Goal: Answer question/provide support: Share knowledge or assist other users

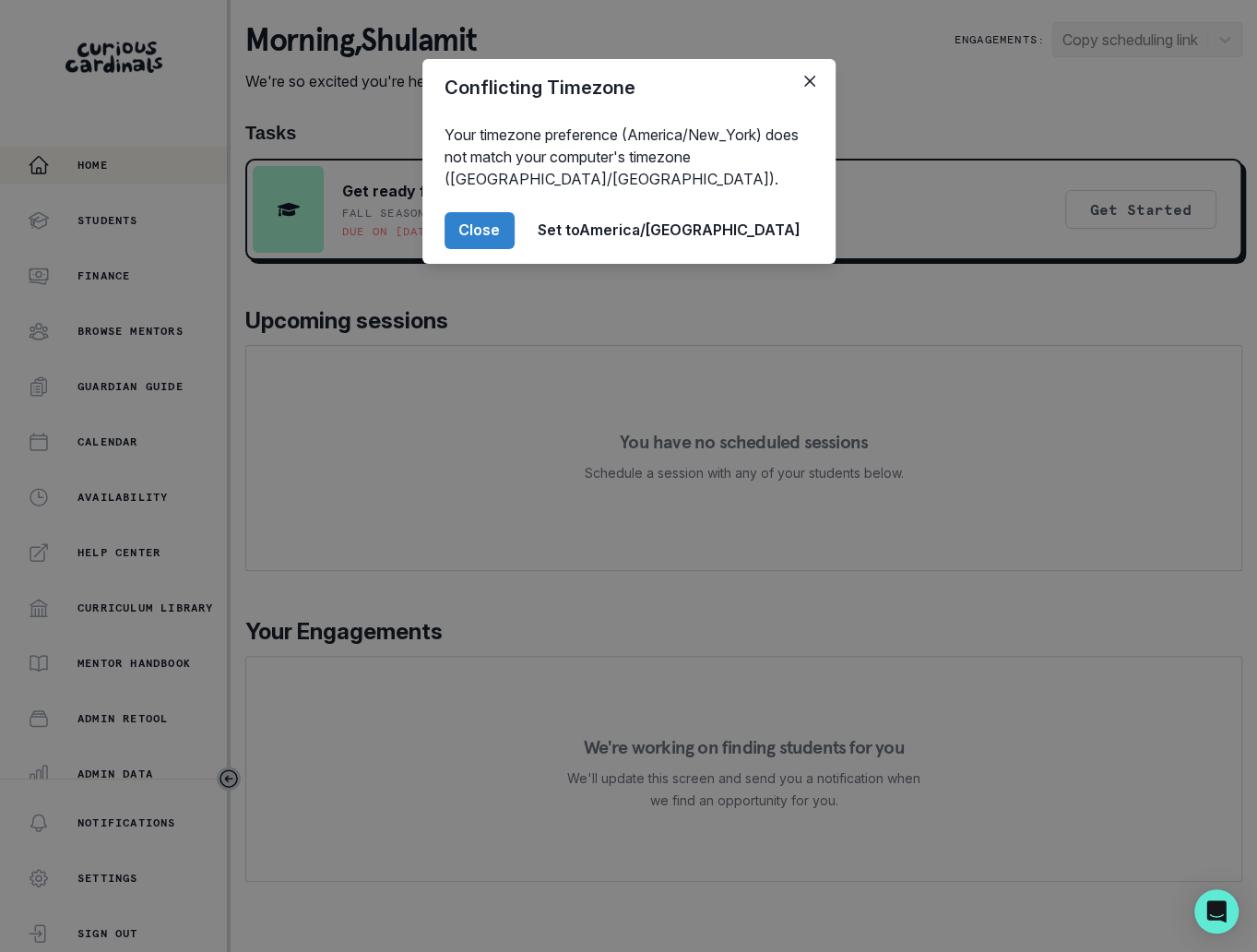
click at [276, 647] on div "Conflicting Timezone Your timezone preference (America/New_York) does not match…" at bounding box center [628, 476] width 1257 height 952
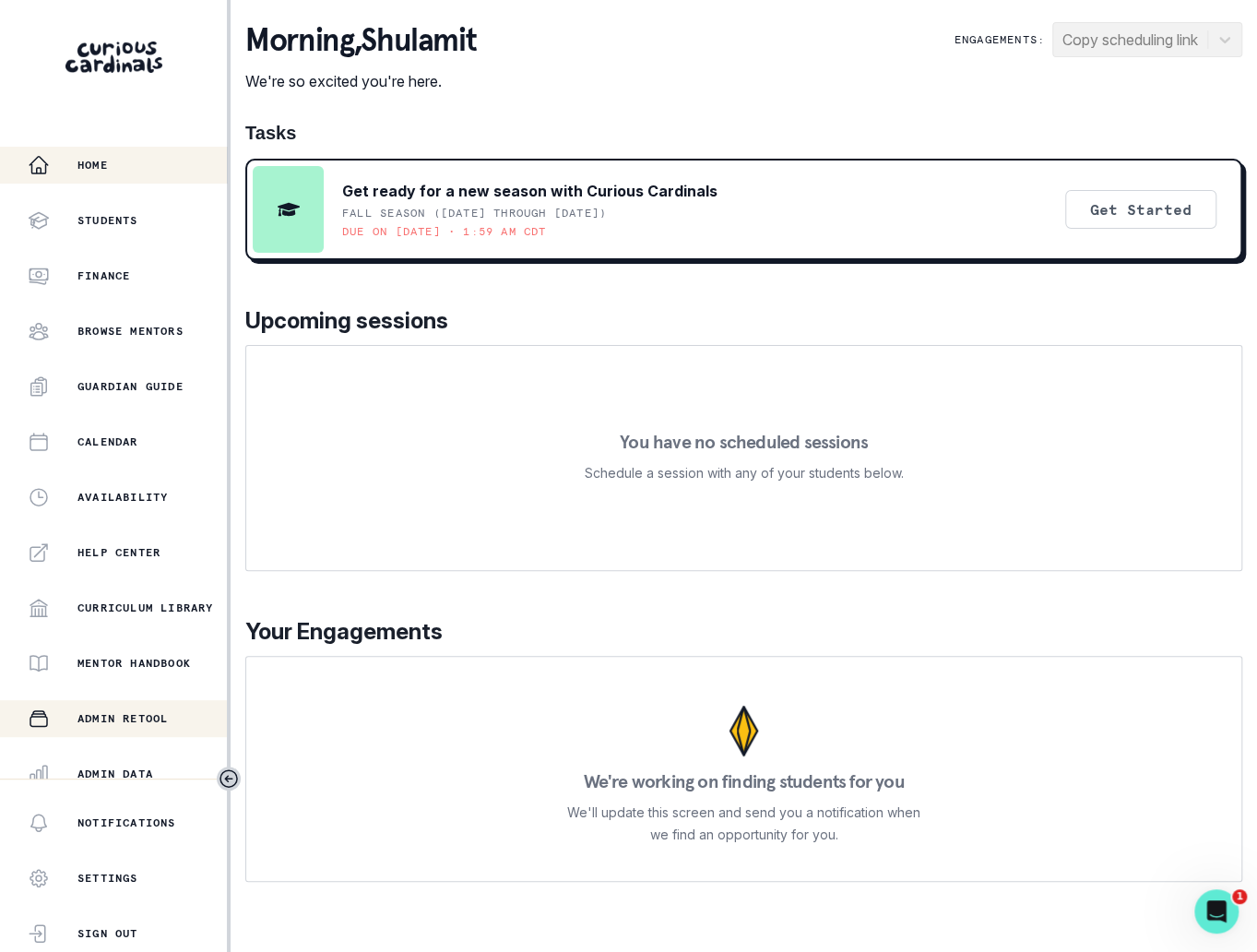
scroll to position [179, 0]
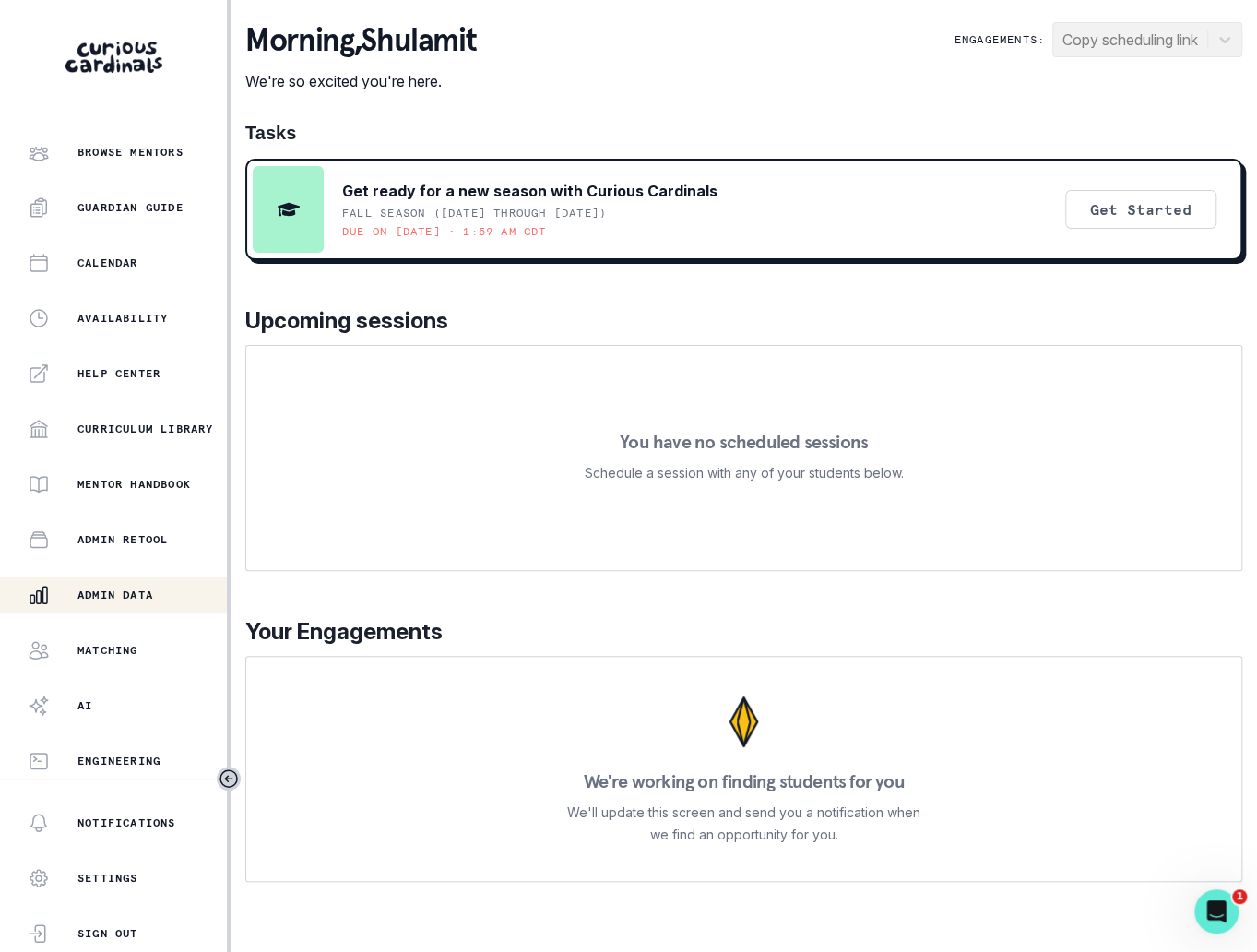
click at [167, 607] on button "Admin Data" at bounding box center [114, 595] width 227 height 37
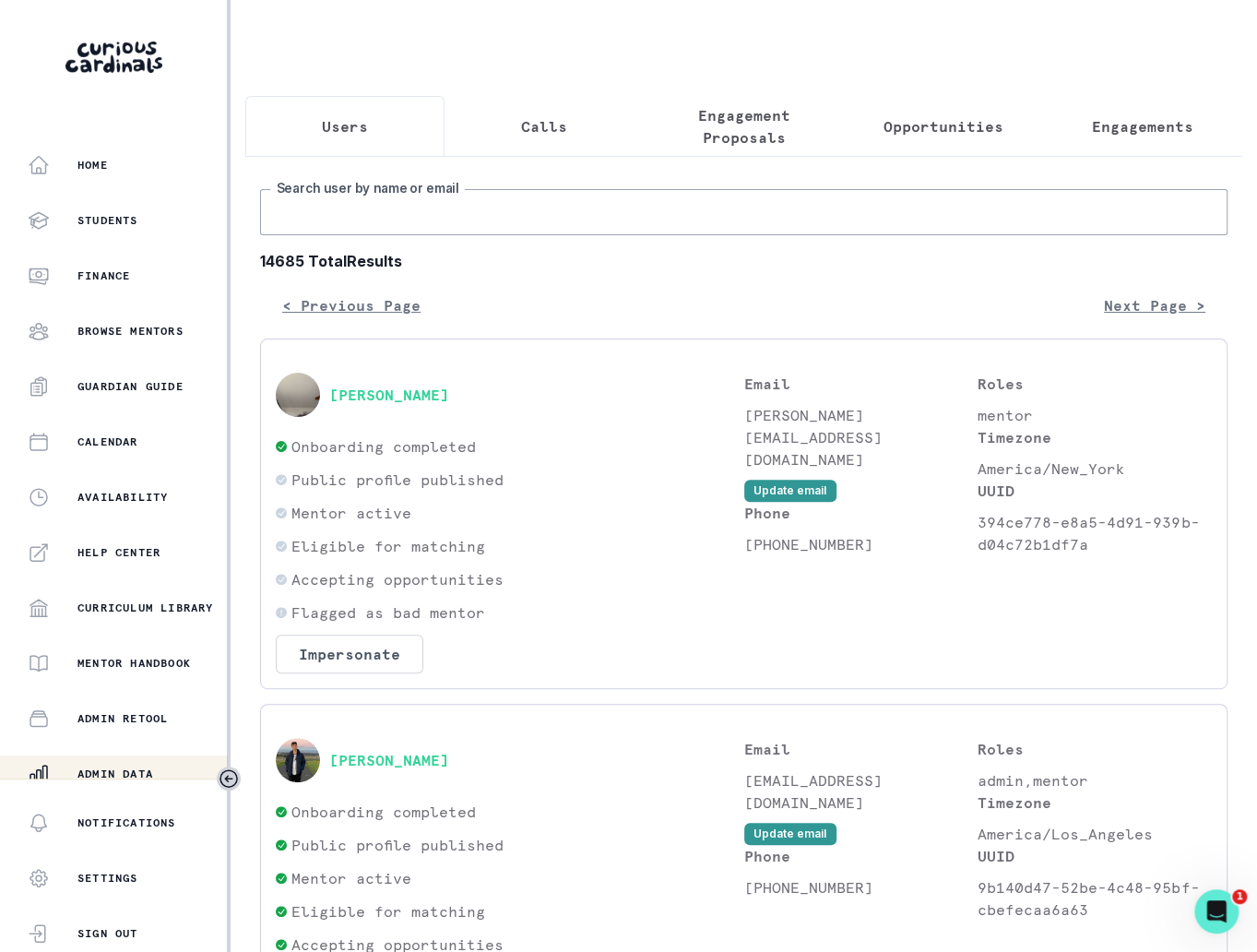
click at [584, 214] on input "Search user by name or email" at bounding box center [745, 212] width 968 height 46
paste input "[PERSON_NAME]"
type input "[PERSON_NAME]"
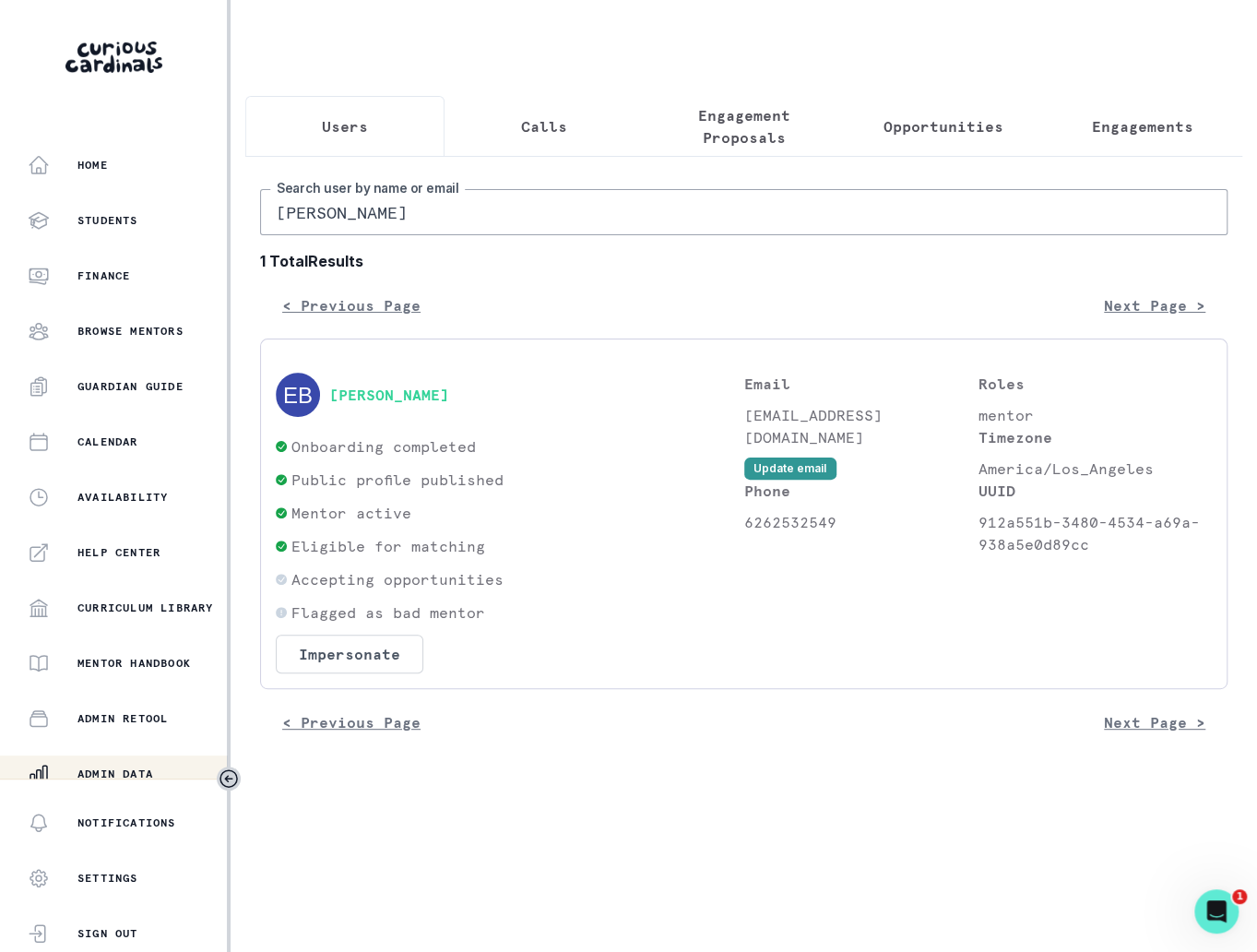
click at [419, 404] on div "[PERSON_NAME]" at bounding box center [510, 394] width 469 height 45
click at [418, 386] on button "[PERSON_NAME]" at bounding box center [389, 394] width 120 height 18
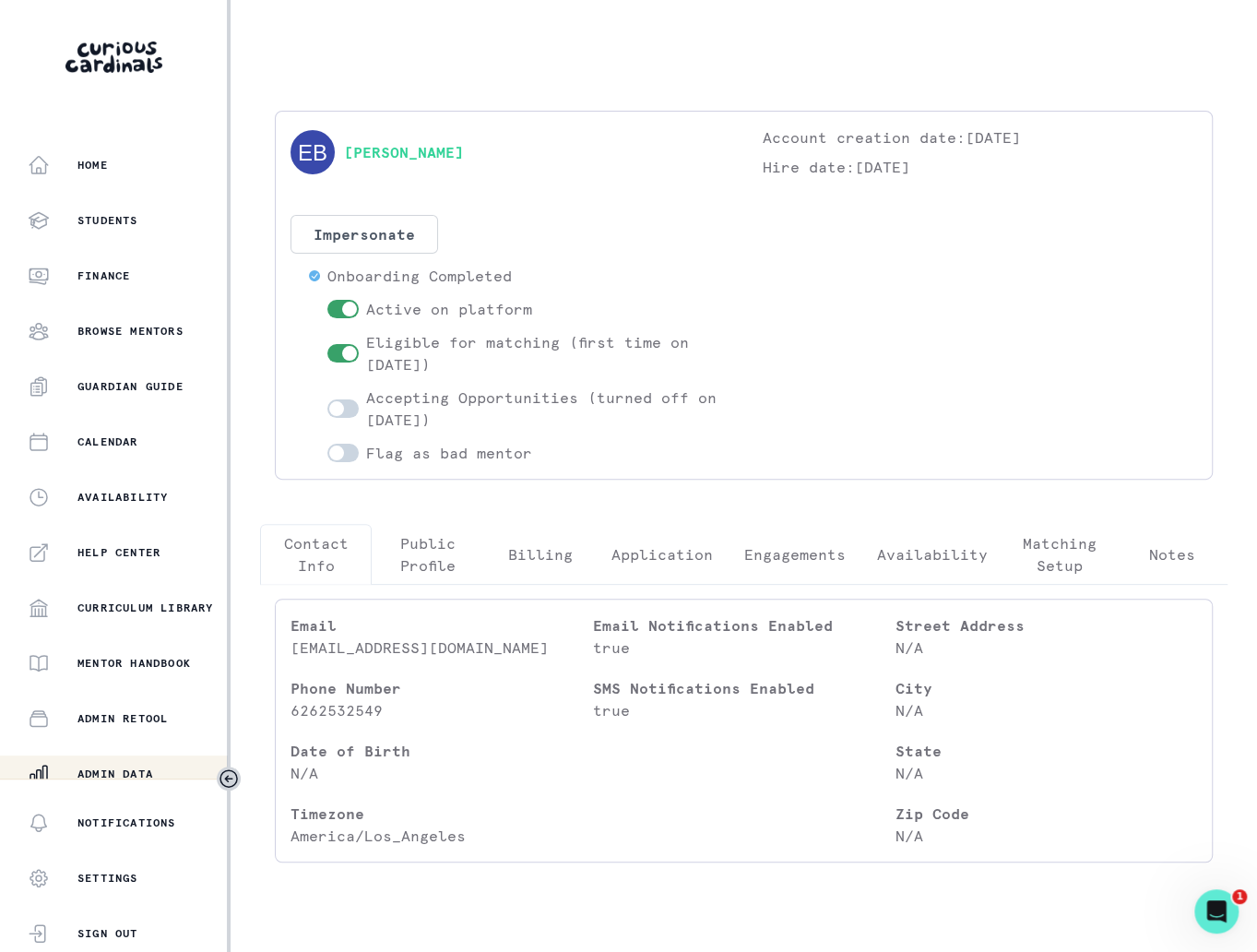
click at [803, 568] on button "Engagements" at bounding box center [795, 554] width 133 height 61
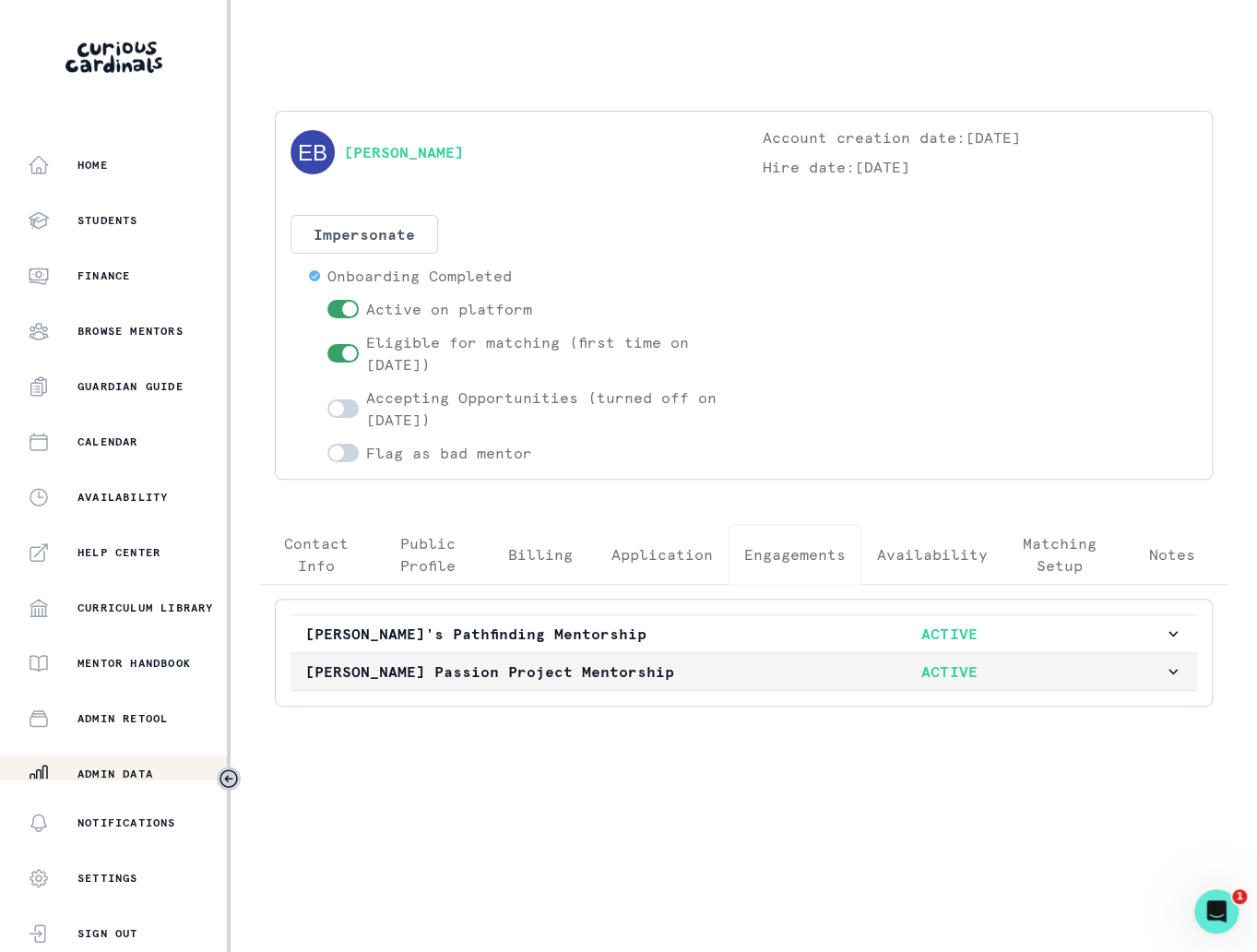
click at [798, 683] on button "[PERSON_NAME] Passion Project Mentorship ACTIVE" at bounding box center [744, 671] width 907 height 37
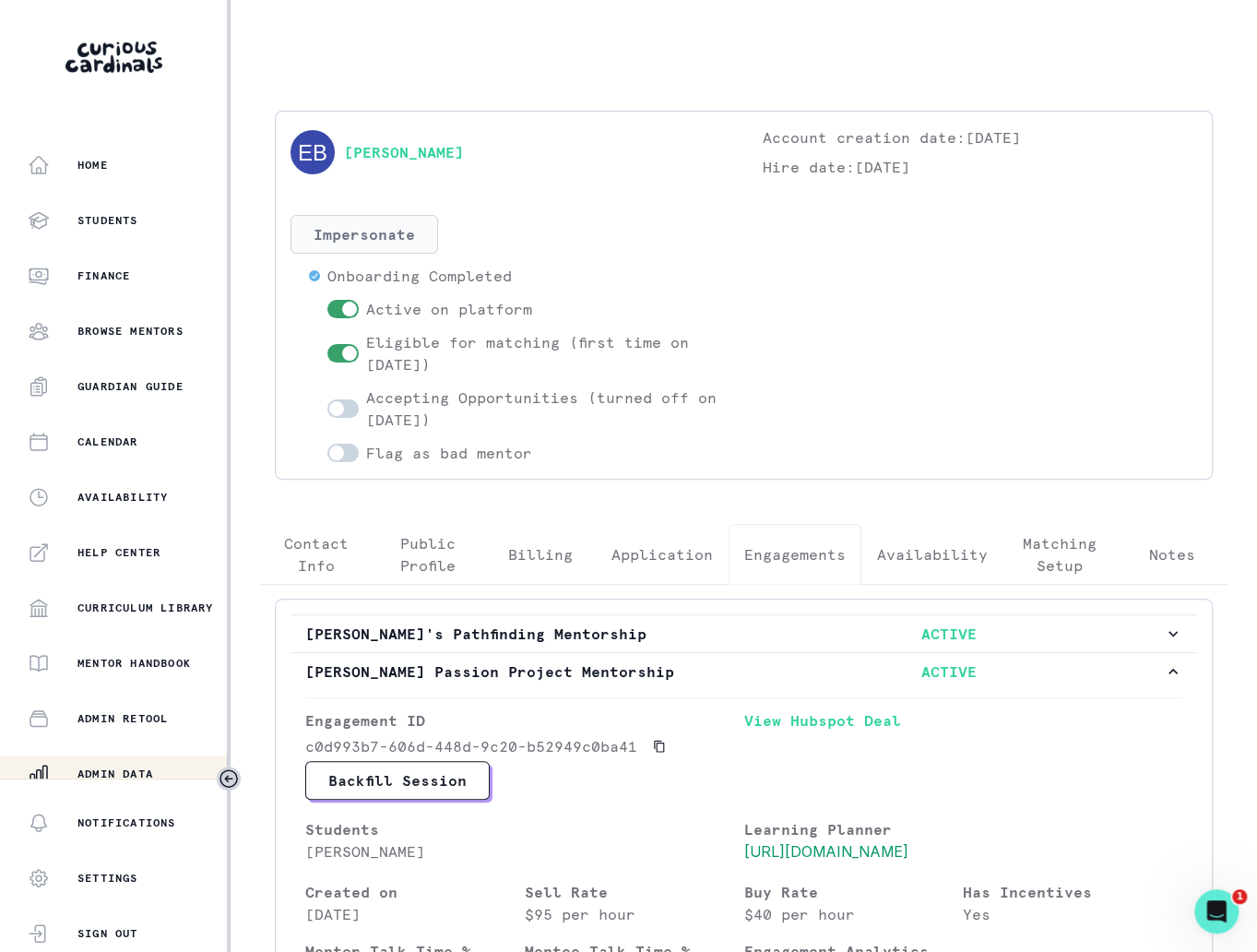
click at [406, 230] on button "Impersonate" at bounding box center [365, 234] width 148 height 39
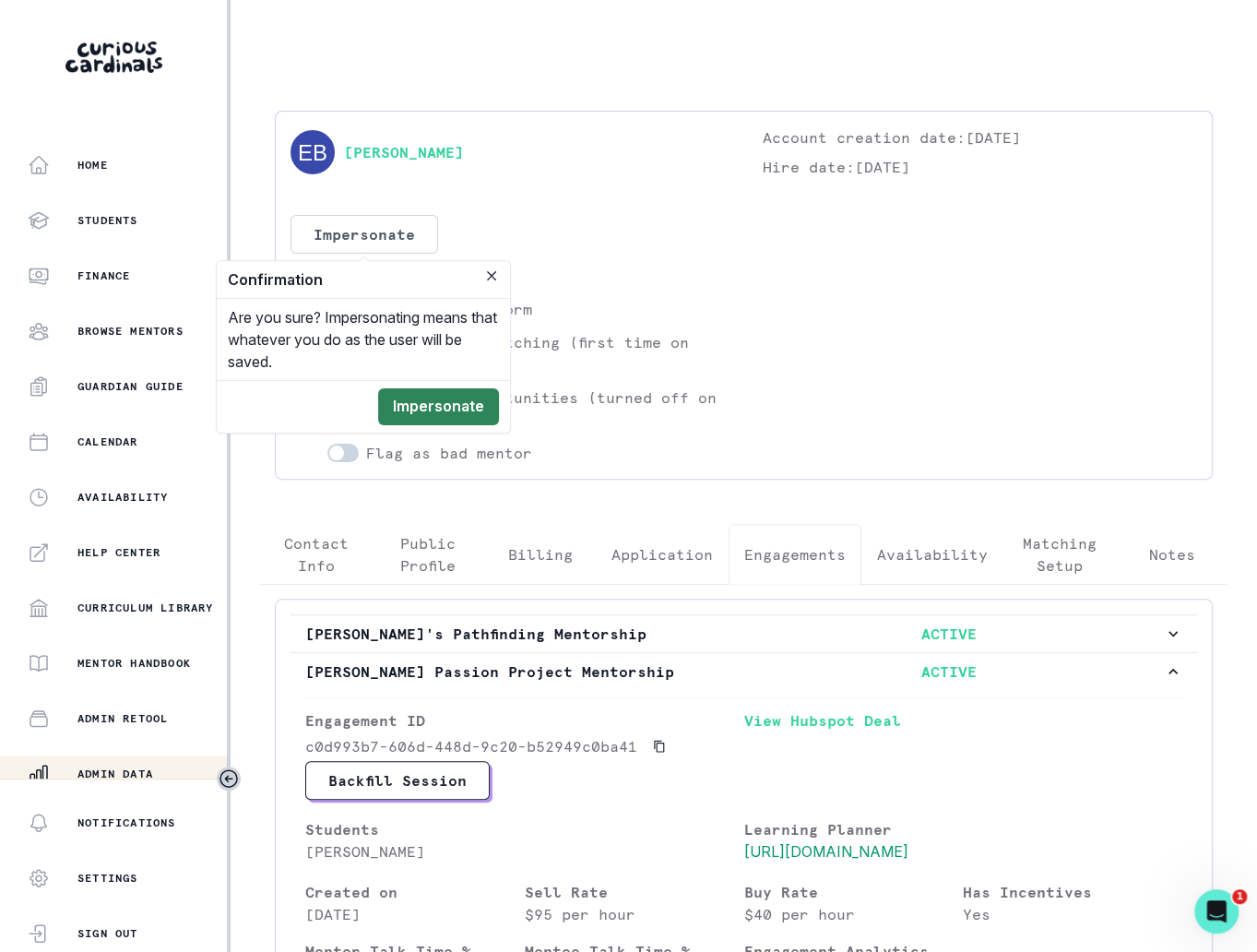
click at [446, 408] on button "Impersonate" at bounding box center [439, 406] width 121 height 37
